Goal: Browse casually: Explore the website without a specific task or goal

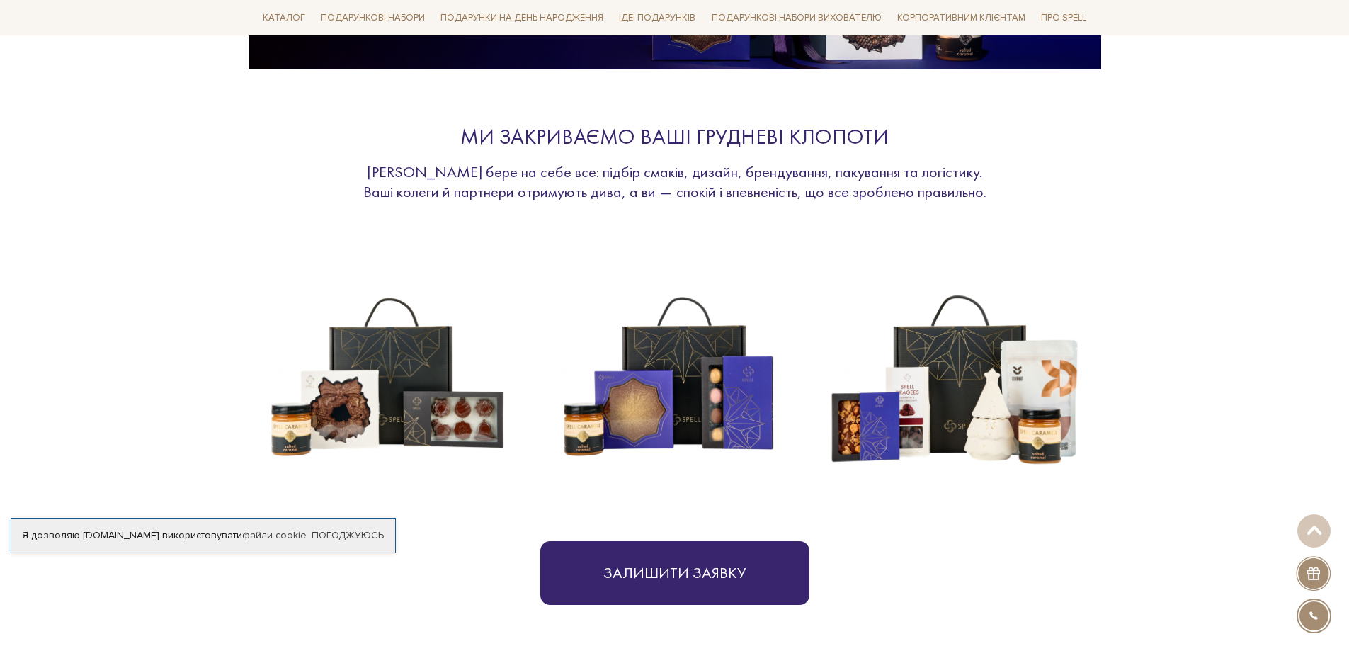
scroll to position [472, 0]
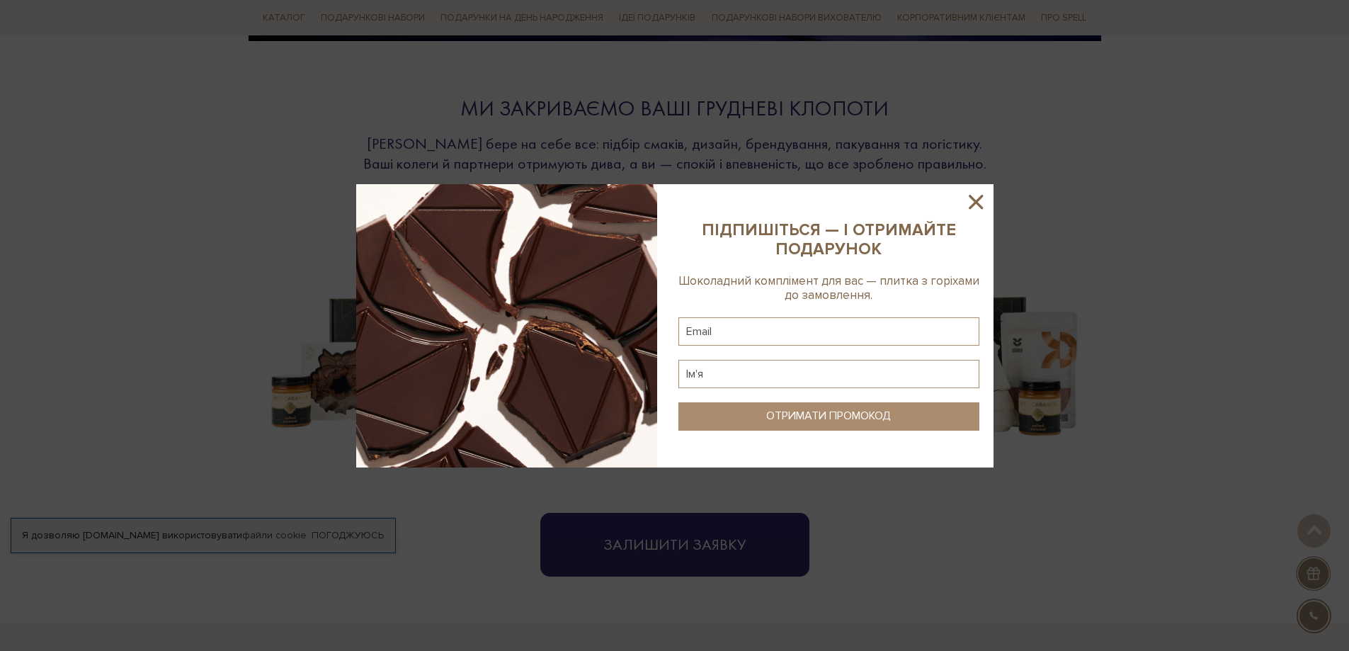
click at [974, 205] on icon at bounding box center [976, 202] width 24 height 24
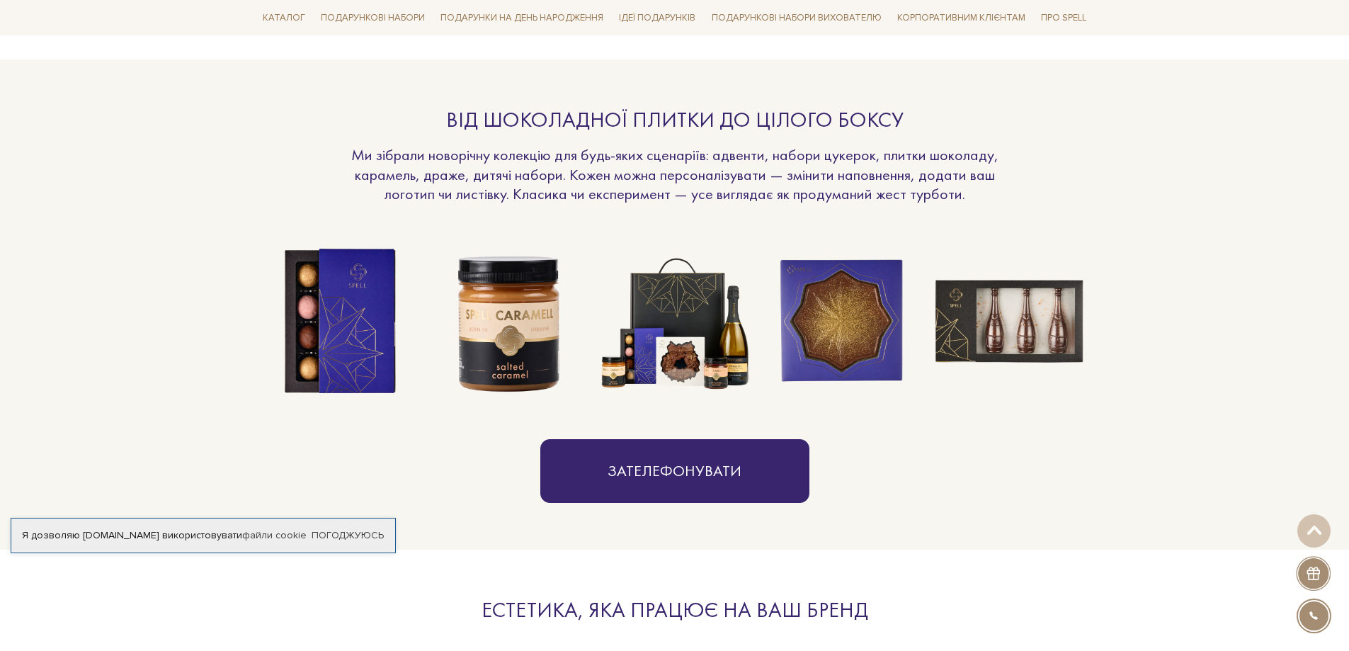
scroll to position [1039, 0]
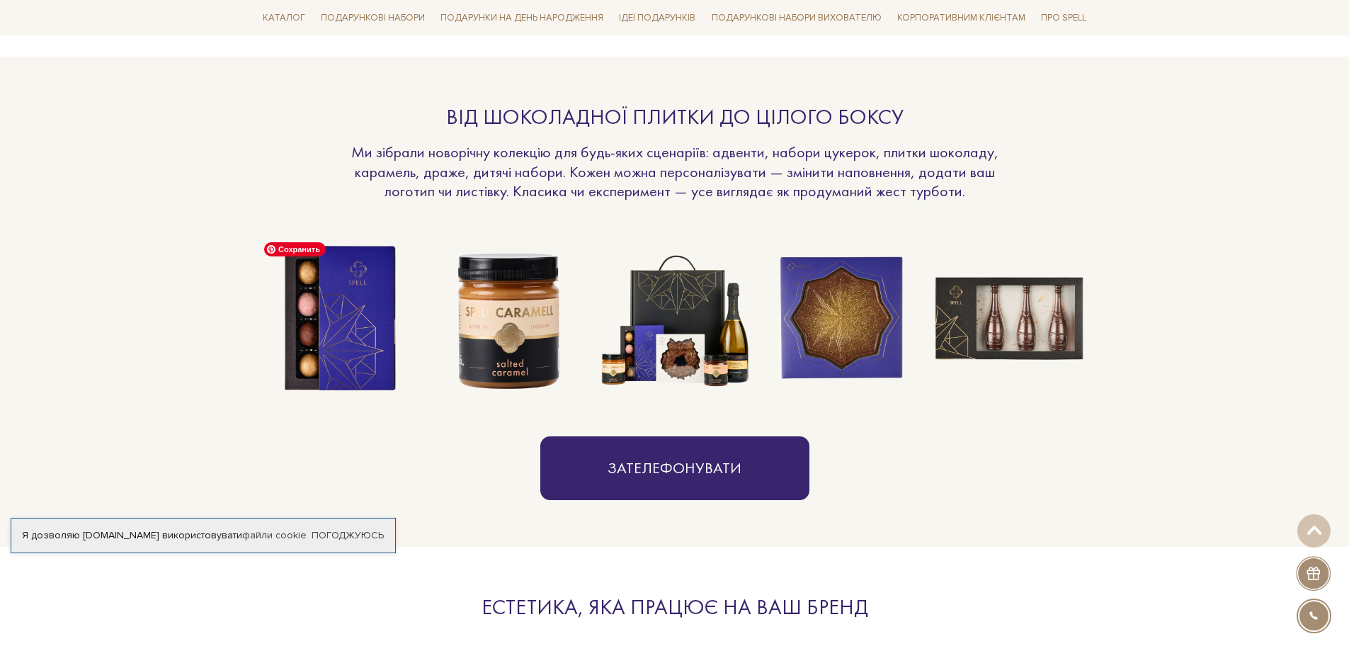
click at [346, 360] on img at bounding box center [340, 318] width 167 height 167
click at [321, 330] on img at bounding box center [340, 318] width 167 height 167
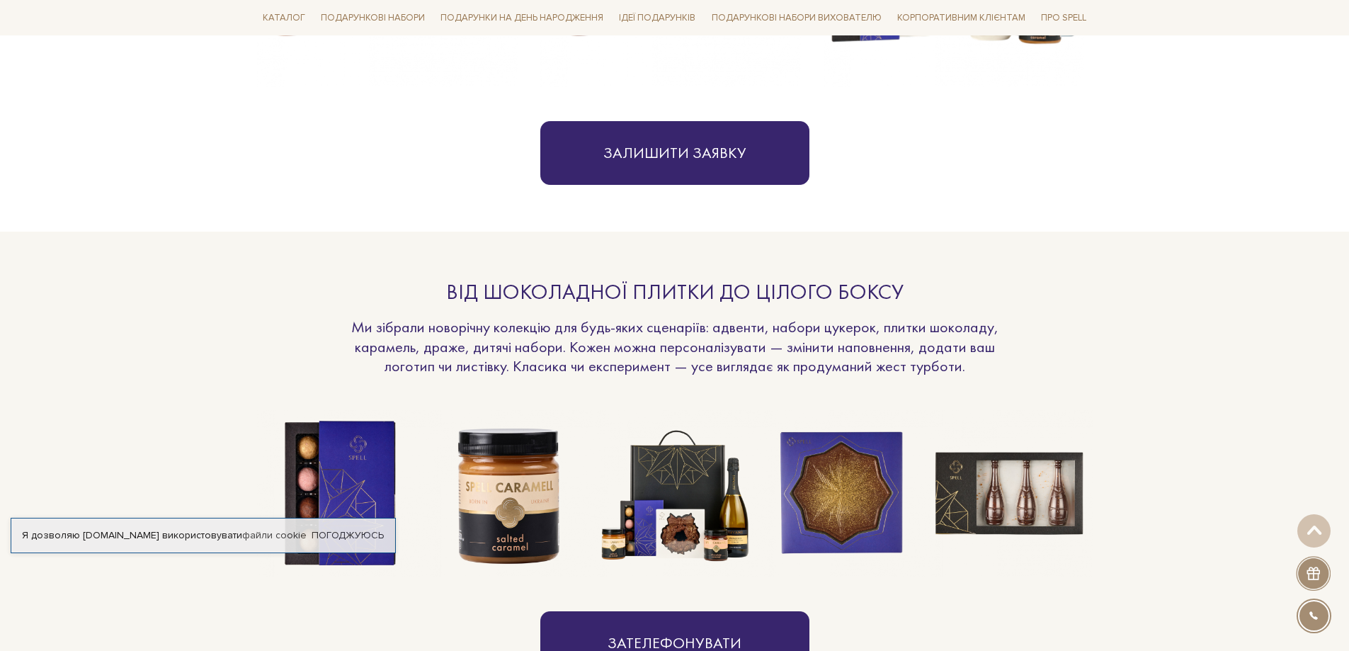
scroll to position [661, 0]
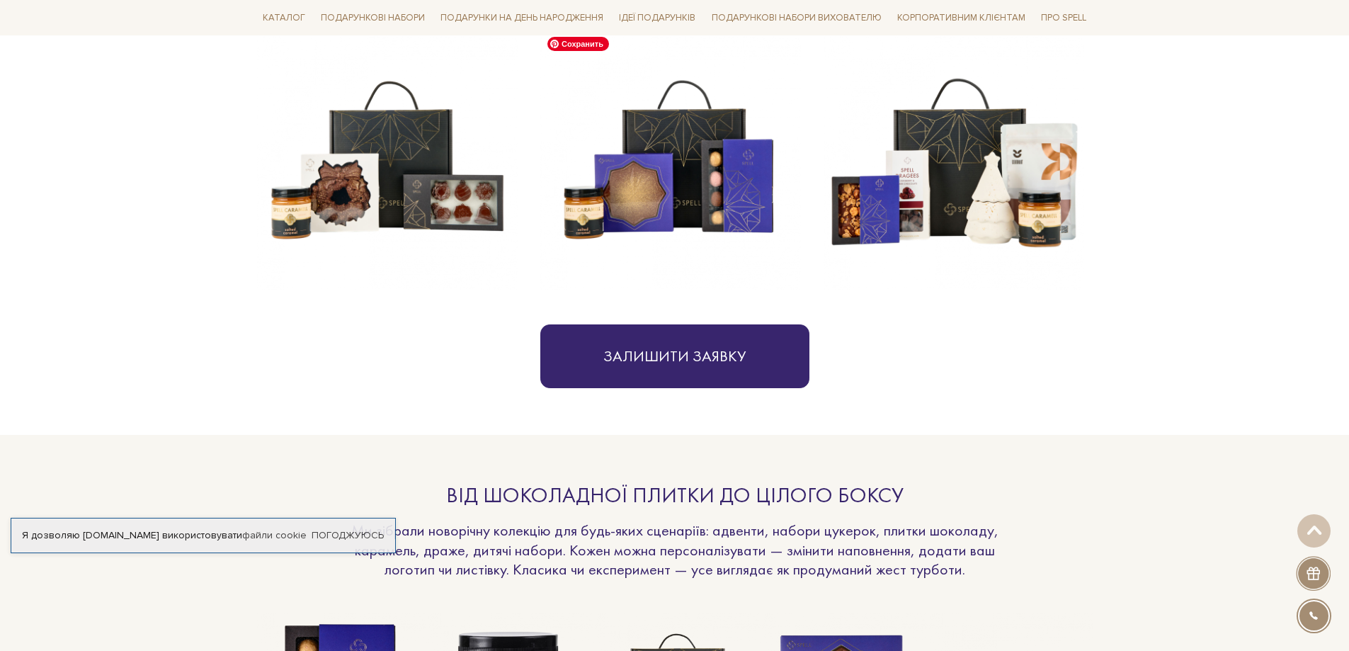
click at [726, 123] on img at bounding box center [670, 160] width 261 height 261
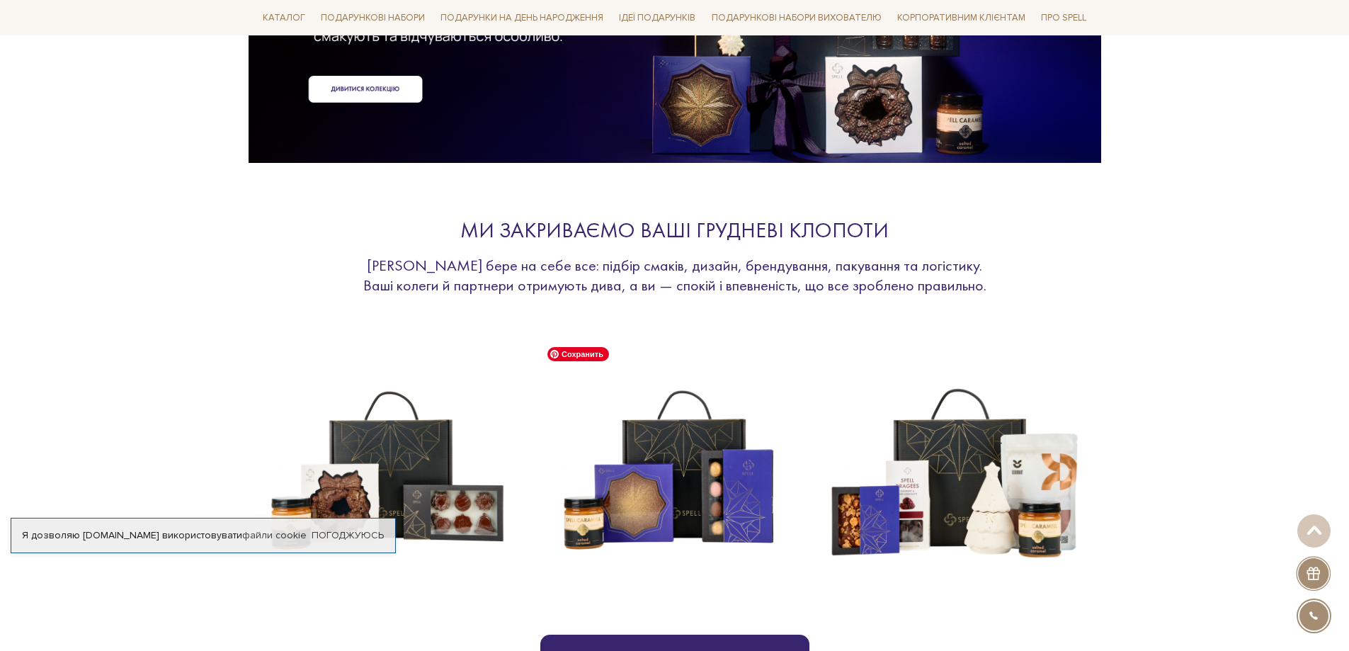
scroll to position [189, 0]
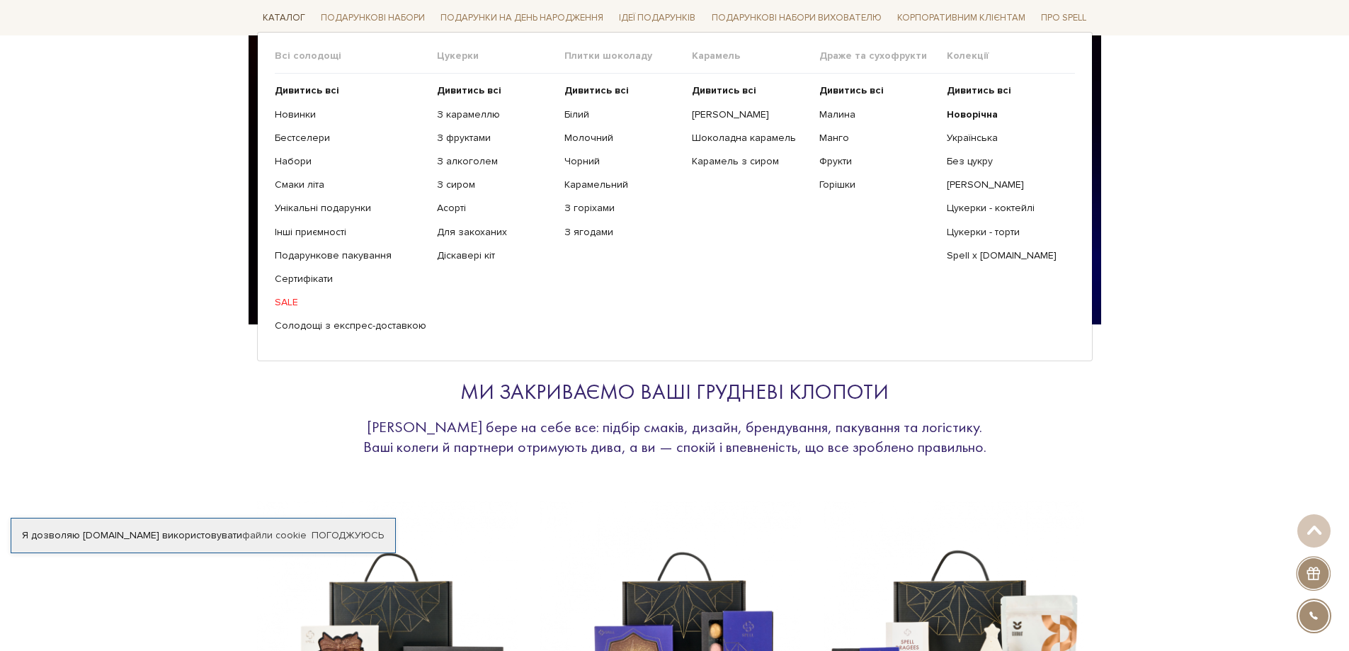
click at [286, 10] on link "Каталог" at bounding box center [284, 18] width 54 height 22
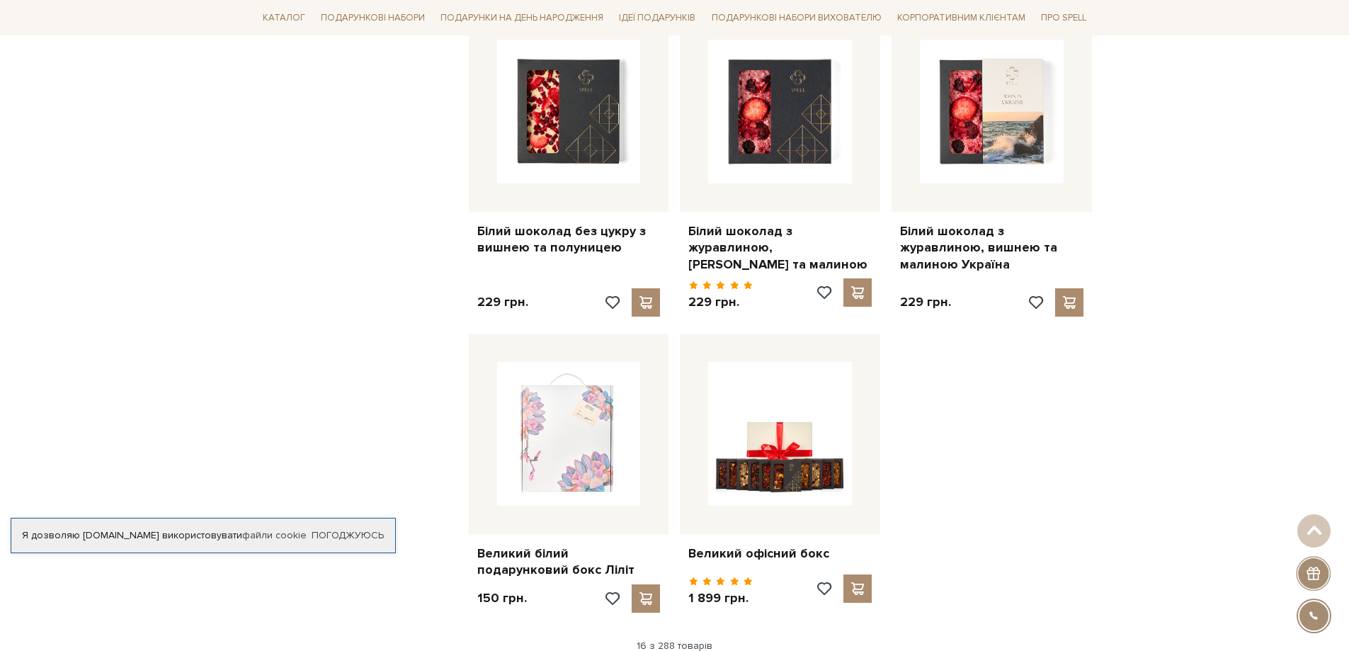
scroll to position [1605, 0]
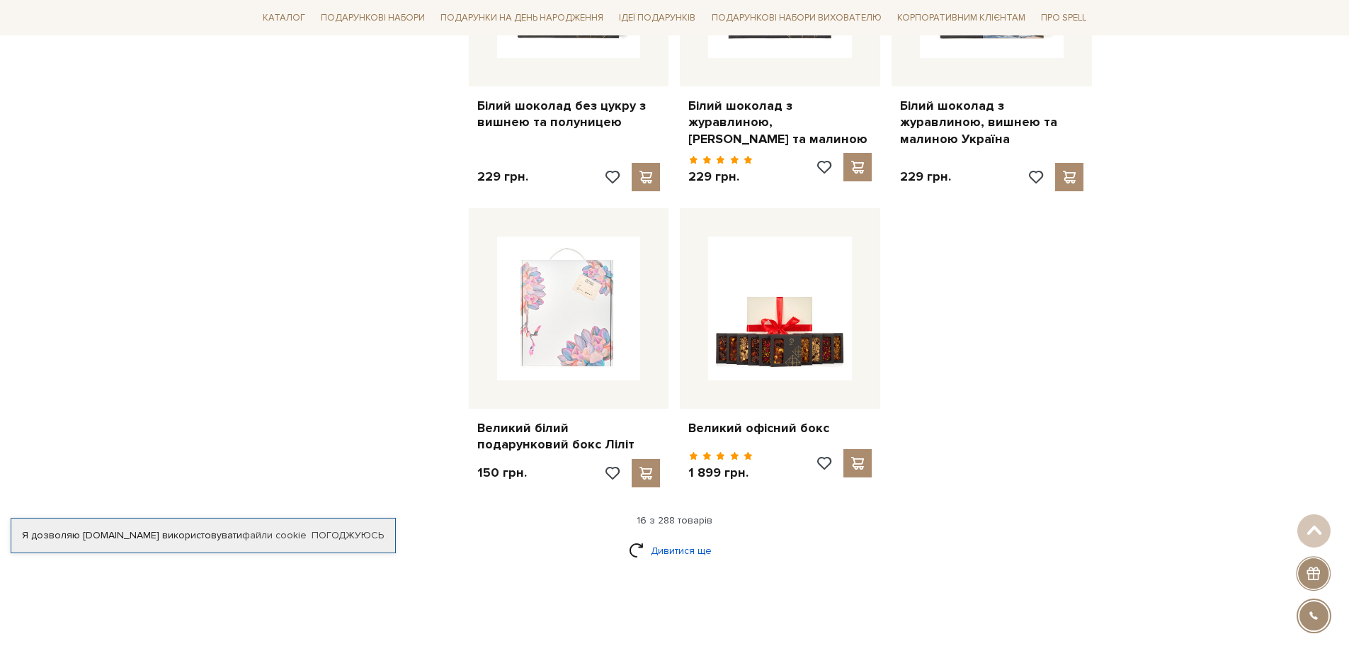
click at [668, 538] on link "Дивитися ще" at bounding box center [675, 550] width 92 height 25
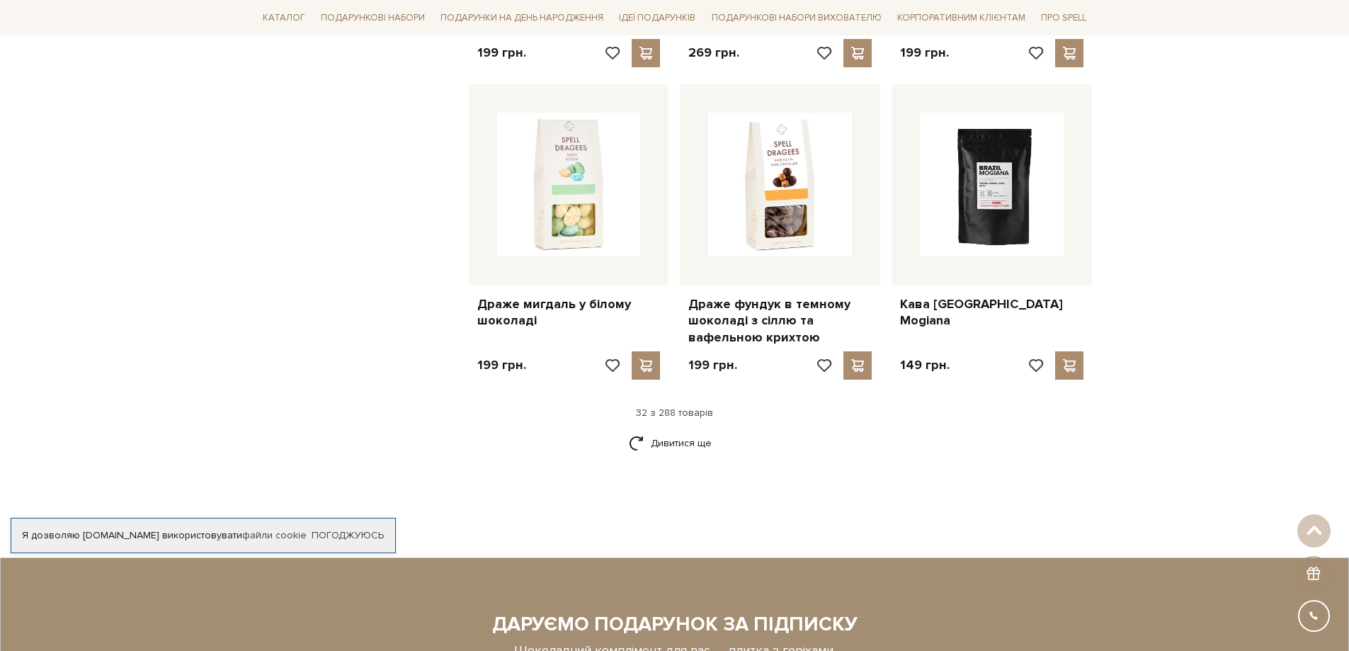
scroll to position [3209, 0]
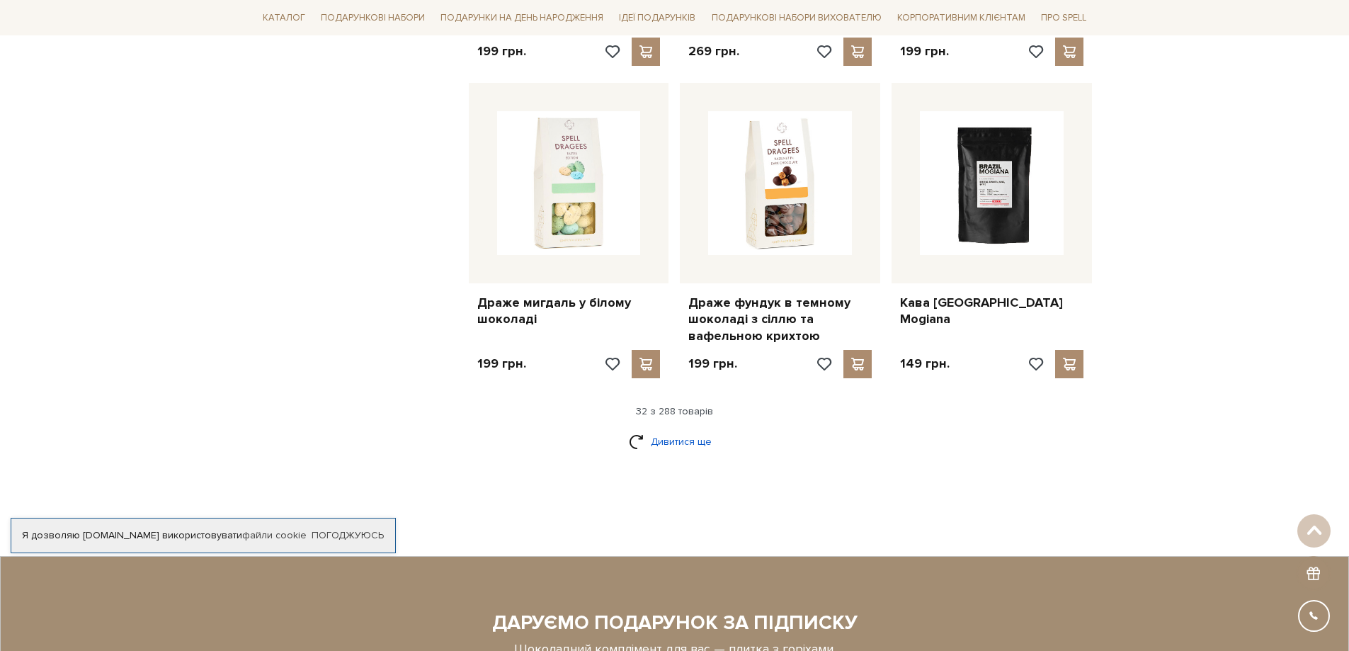
click at [672, 429] on link "Дивитися ще" at bounding box center [675, 441] width 92 height 25
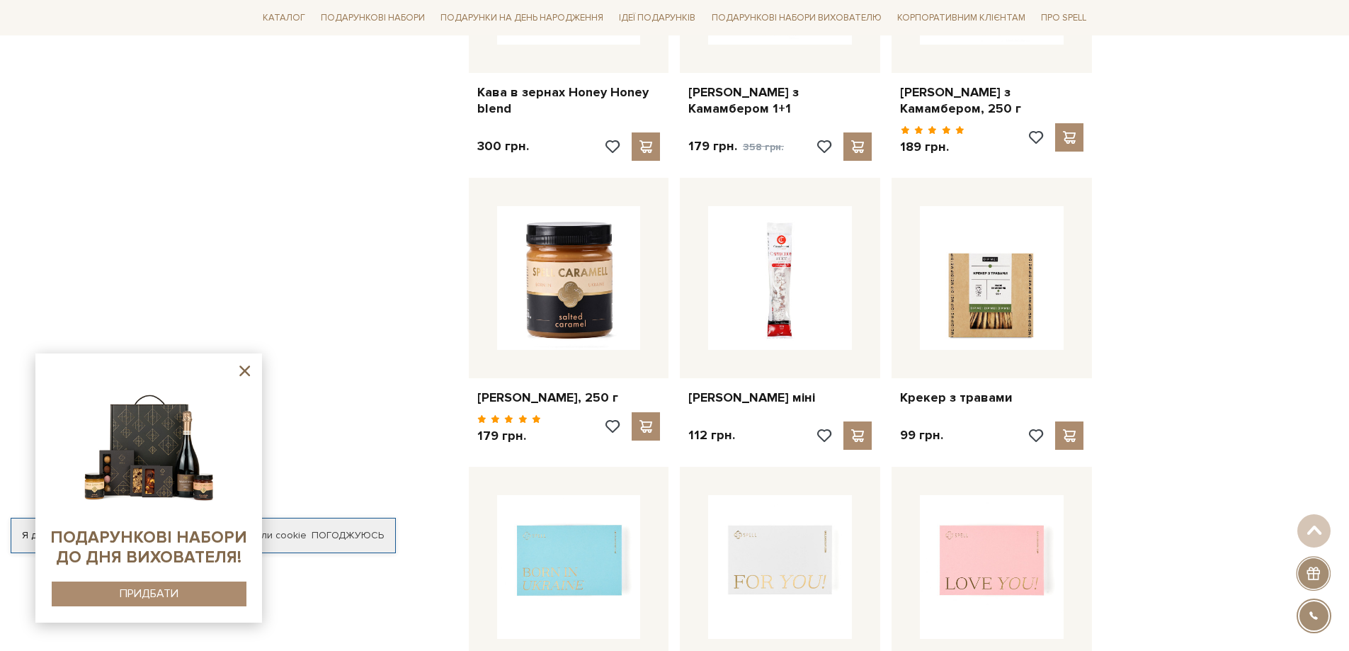
scroll to position [3776, 0]
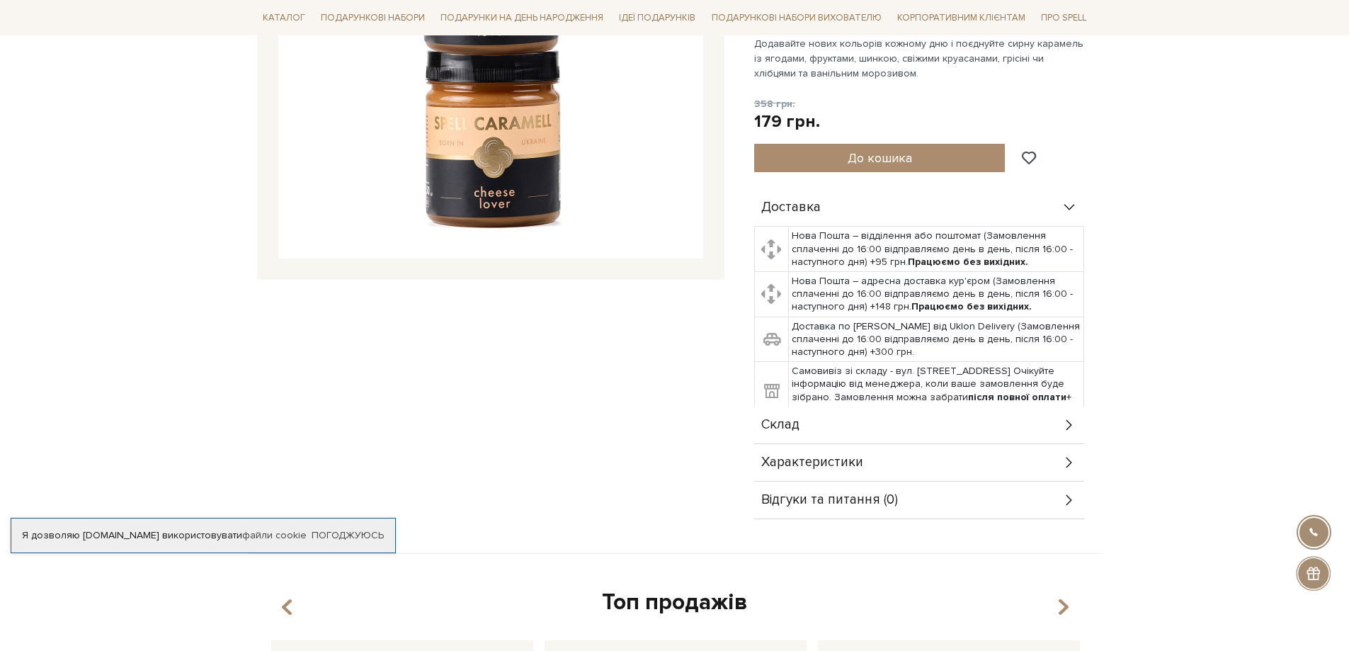
scroll to position [377, 0]
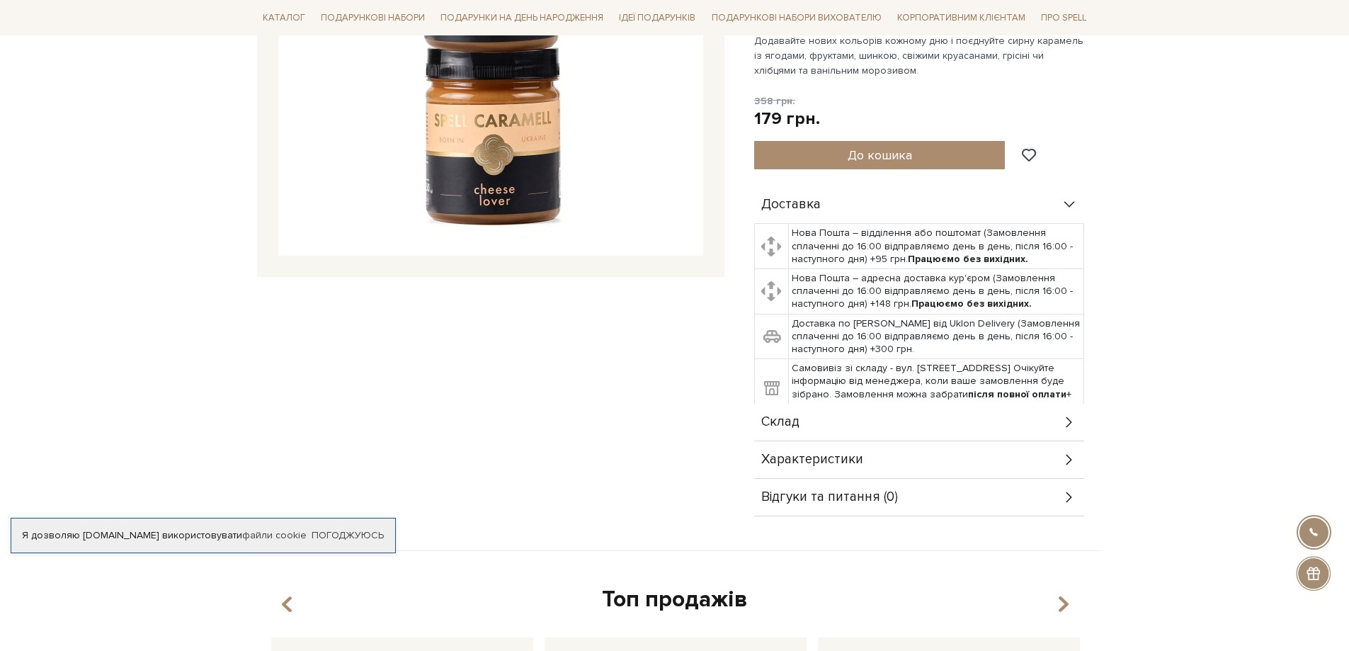
click at [1071, 425] on icon at bounding box center [1069, 422] width 16 height 16
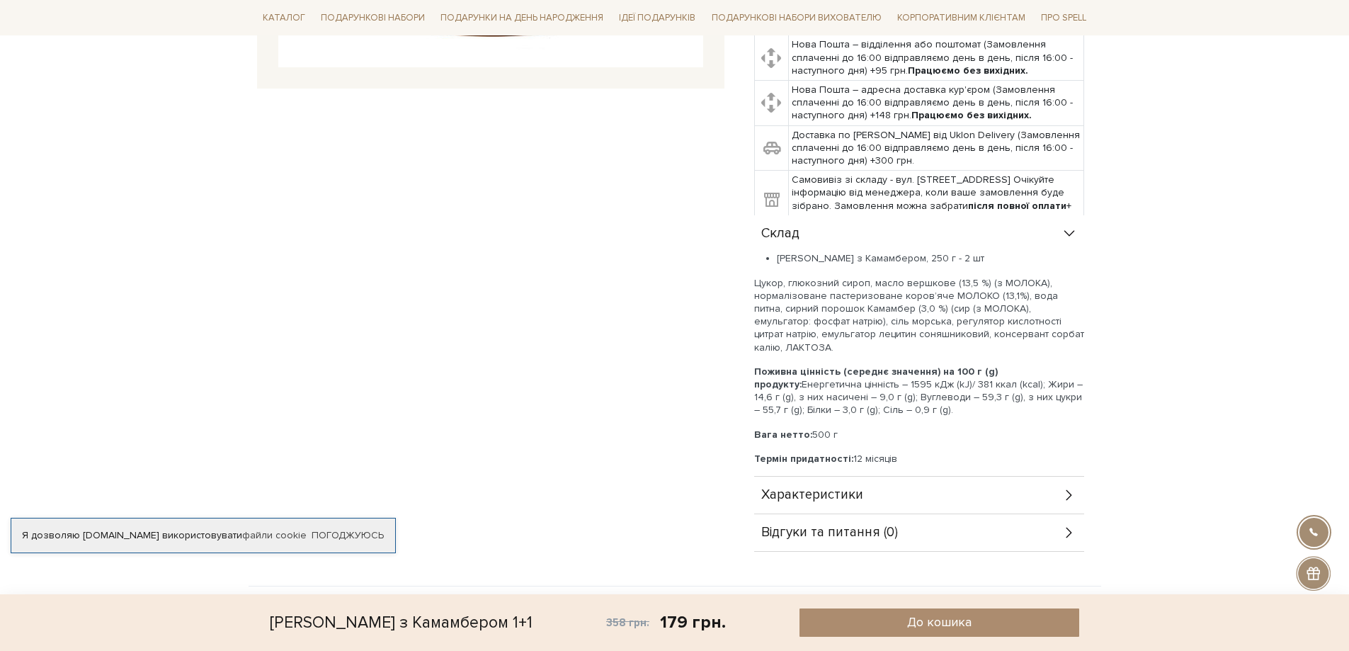
scroll to position [566, 0]
click at [1069, 496] on icon at bounding box center [1069, 494] width 16 height 16
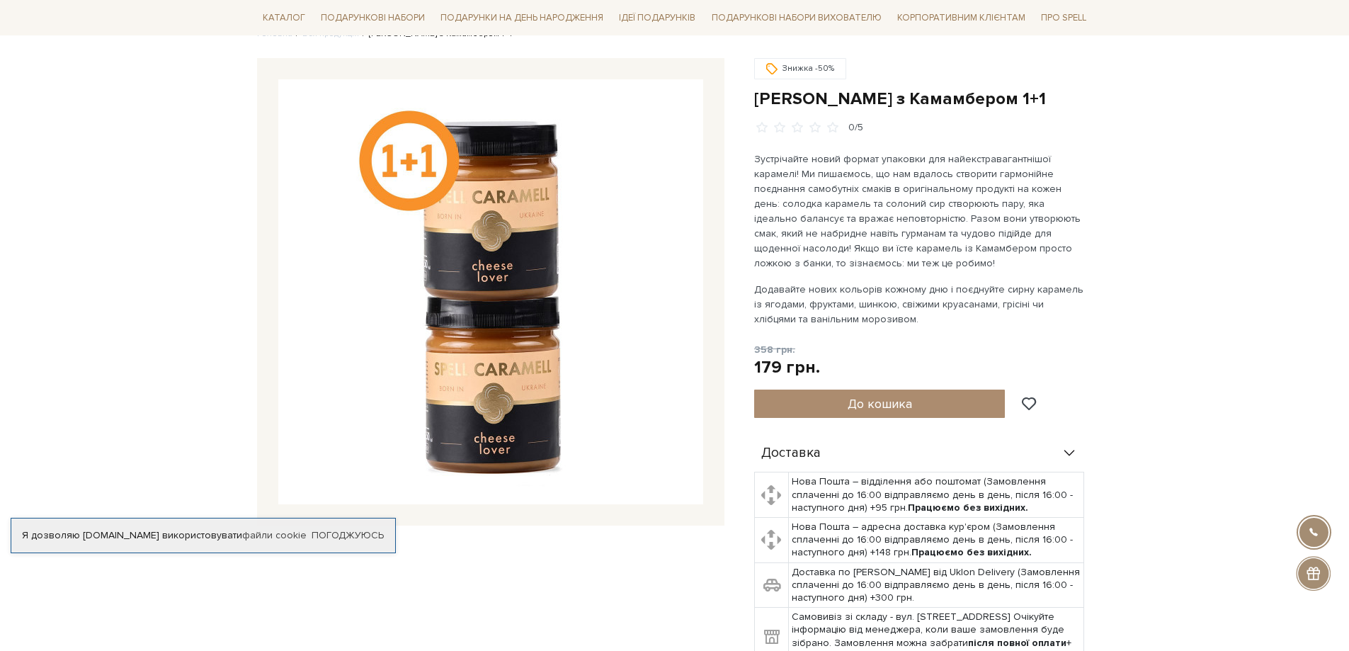
scroll to position [0, 0]
